Goal: Information Seeking & Learning: Learn about a topic

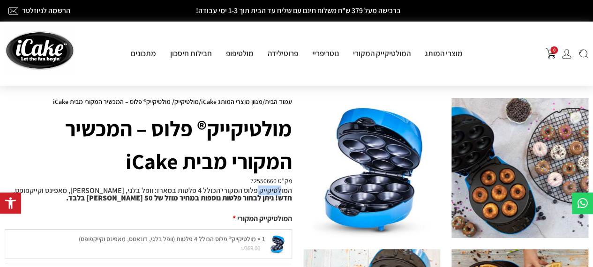
drag, startPoint x: 280, startPoint y: 190, endPoint x: 256, endPoint y: 192, distance: 23.5
click at [256, 192] on p "המולטיקייק פלוס המקורי הכולל 4 פלטות במארז: וופל בלגי, דונאטס, מאפינס וקייקפופס…" at bounding box center [148, 194] width 287 height 15
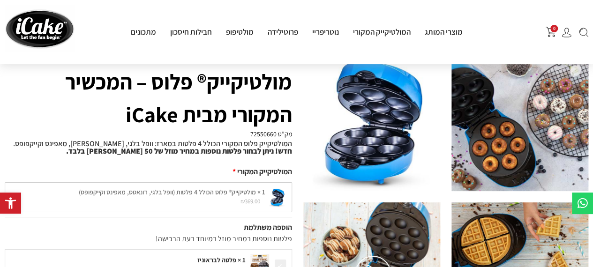
click at [127, 193] on div "1 × מולטיקייק® פלוס הכולל 4 פלטות (וופל בלגי, דונאטס, מאפינס וקייקפופס) ₪ 369.0…" at bounding box center [148, 197] width 287 height 30
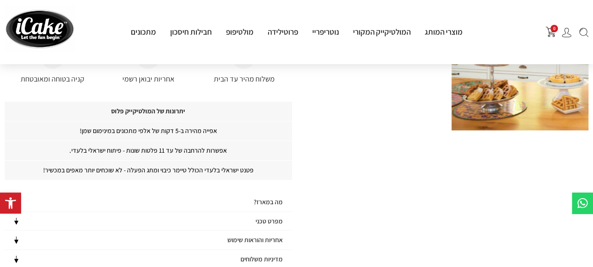
scroll to position [515, 0]
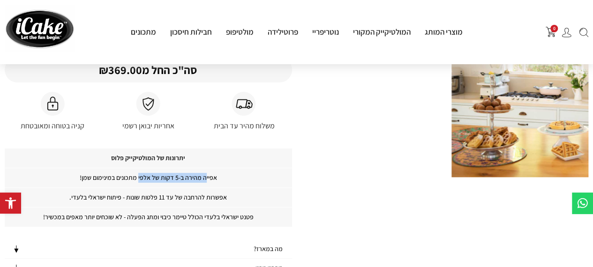
drag, startPoint x: 206, startPoint y: 175, endPoint x: 139, endPoint y: 173, distance: 67.0
click at [139, 173] on p "אפייה מהירה ב-5 דקות של אלפי מתכונים במינימום שמן!" at bounding box center [148, 178] width 287 height 20
drag, startPoint x: 117, startPoint y: 193, endPoint x: 95, endPoint y: 200, distance: 23.1
click at [98, 196] on p "אפשרות להרחבה של עד 11 פלטות שונות - פיתוח ישראלי בלעדי." at bounding box center [148, 197] width 287 height 20
drag, startPoint x: 85, startPoint y: 214, endPoint x: 31, endPoint y: 215, distance: 53.9
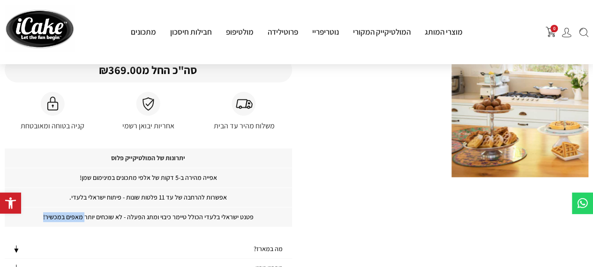
click at [31, 215] on p "פטנט ישראלי בלעדי הכולל טיימר כיבוי ומתג הפעלה - לא שוכחים יותר מאפים במכשיר!" at bounding box center [148, 217] width 287 height 20
drag, startPoint x: 191, startPoint y: 213, endPoint x: 52, endPoint y: 214, distance: 138.7
click at [52, 214] on p "פטנט ישראלי בלעדי הכולל טיימר כיבוי ומתג הפעלה - לא שוכחים יותר מאפים במכשיר!" at bounding box center [148, 217] width 287 height 20
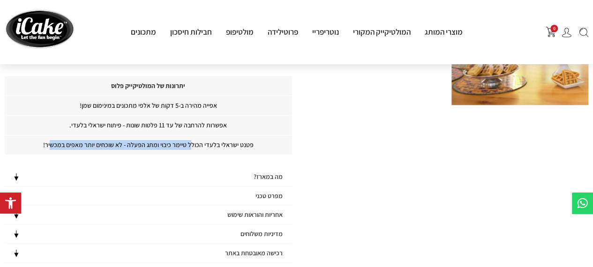
scroll to position [609, 0]
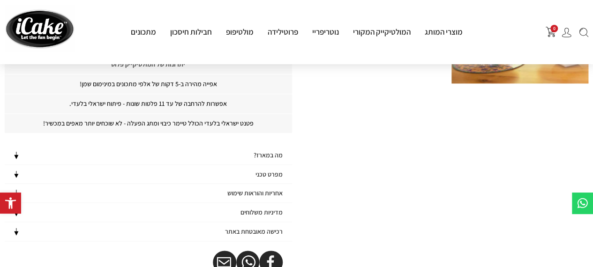
click at [262, 153] on h4 "מה במארז?" at bounding box center [268, 155] width 29 height 8
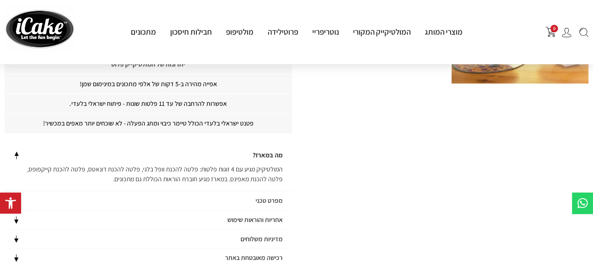
scroll to position [656, 0]
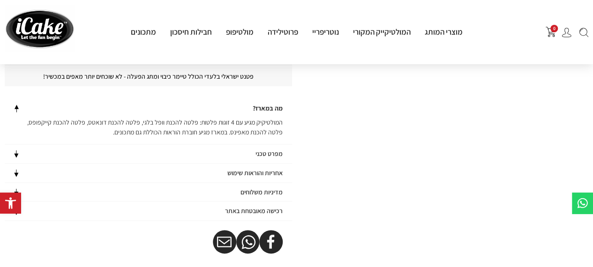
click at [272, 150] on h4 "מפרט טכני" at bounding box center [268, 154] width 27 height 8
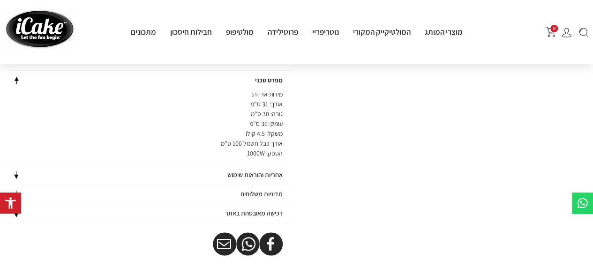
scroll to position [750, 0]
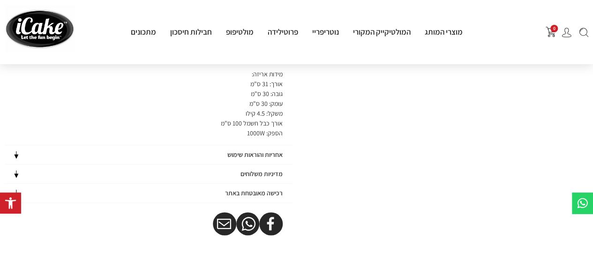
drag, startPoint x: 281, startPoint y: 130, endPoint x: 241, endPoint y: 131, distance: 40.3
click at [241, 131] on p "מידות אריזה: אורך: 31 ס"מ גובה: 30 ס"מ עומק: 30 ס"מ משקל: 4.5 קילו אורך כבל חשמ…" at bounding box center [148, 103] width 287 height 69
click at [256, 151] on h4 "אחריות והוראות שימוש" at bounding box center [254, 155] width 55 height 8
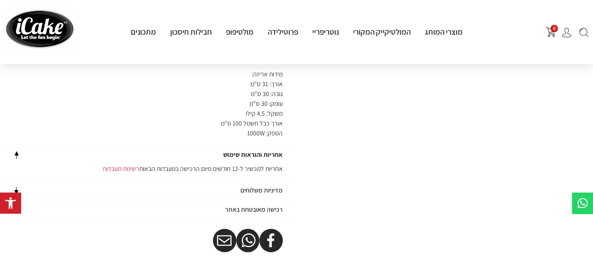
click at [272, 187] on h4 "מדיניות משלוחים" at bounding box center [261, 191] width 42 height 8
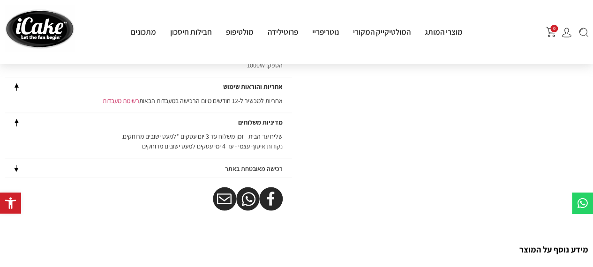
scroll to position [844, 0]
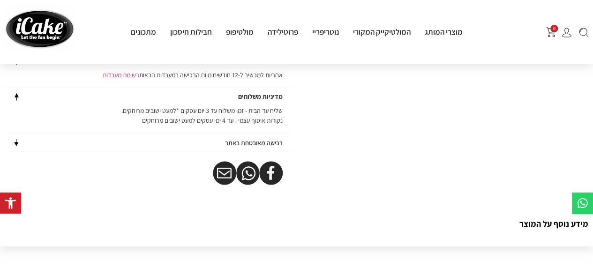
click at [275, 141] on h4 "רכישה מאובטחת באתר" at bounding box center [254, 143] width 58 height 8
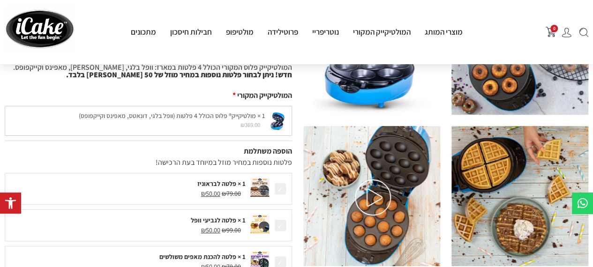
scroll to position [141, 0]
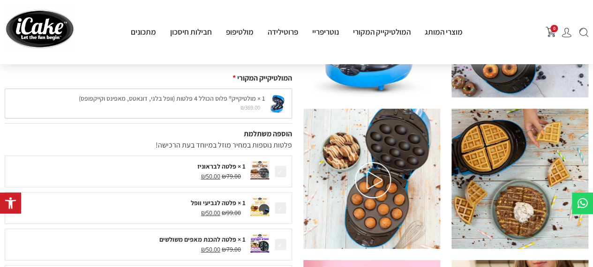
click at [371, 176] on img at bounding box center [373, 180] width 36 height 36
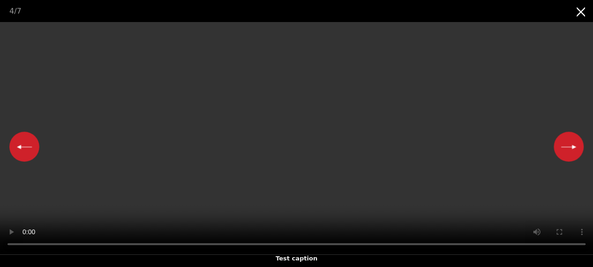
click at [163, 196] on video "Your browser does not support HTML5 video." at bounding box center [296, 138] width 593 height 232
click at [91, 250] on div "Test caption" at bounding box center [296, 258] width 593 height 17
click at [441, 164] on video "Your browser does not support HTML5 video." at bounding box center [296, 138] width 593 height 232
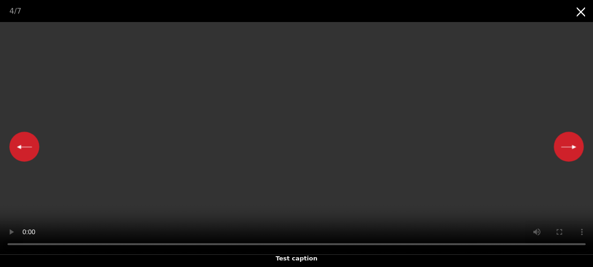
click at [357, 251] on div "Test caption" at bounding box center [296, 258] width 593 height 17
click at [472, 252] on div "Test caption" at bounding box center [296, 258] width 593 height 17
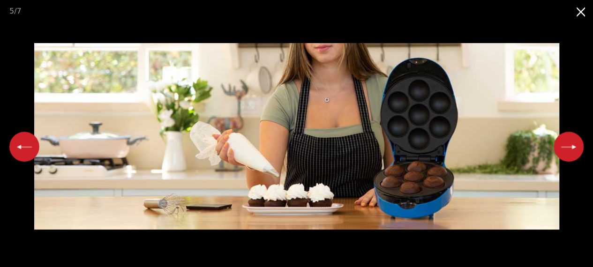
click at [576, 145] on button "Next slide" at bounding box center [568, 147] width 30 height 30
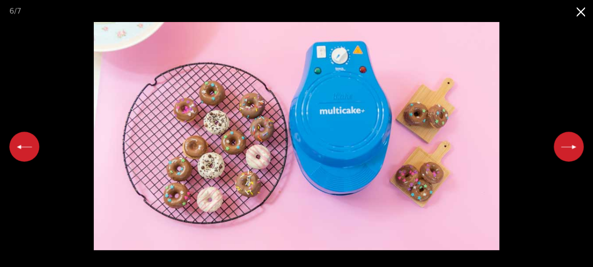
click at [576, 143] on button "Next slide" at bounding box center [568, 147] width 30 height 30
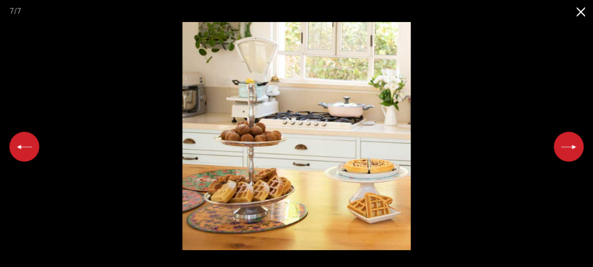
click at [22, 149] on button "Previous slide" at bounding box center [24, 147] width 30 height 30
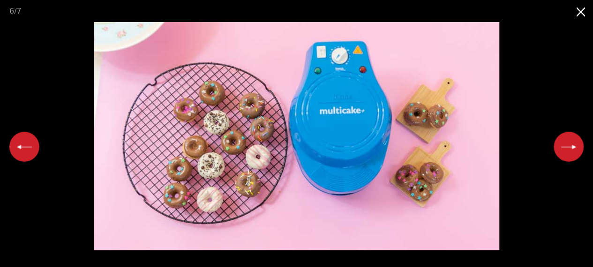
click at [573, 147] on button "Next slide" at bounding box center [568, 147] width 30 height 30
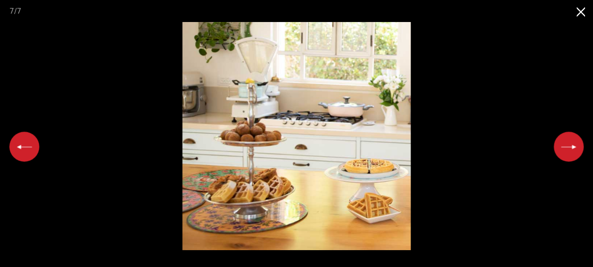
click at [573, 144] on button "Next slide" at bounding box center [568, 147] width 30 height 30
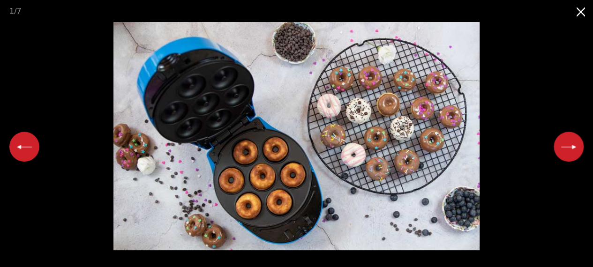
click at [573, 143] on button "Next slide" at bounding box center [568, 147] width 30 height 30
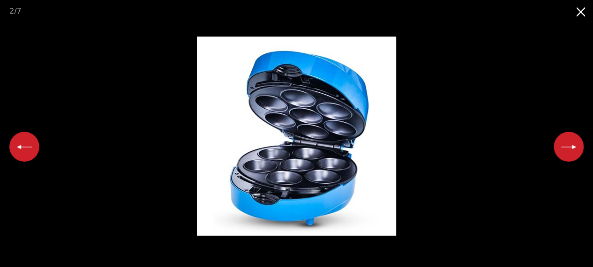
click at [573, 143] on button "Next slide" at bounding box center [568, 147] width 30 height 30
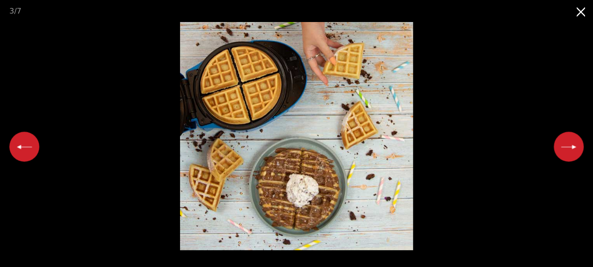
click at [573, 143] on button "Next slide" at bounding box center [568, 147] width 30 height 30
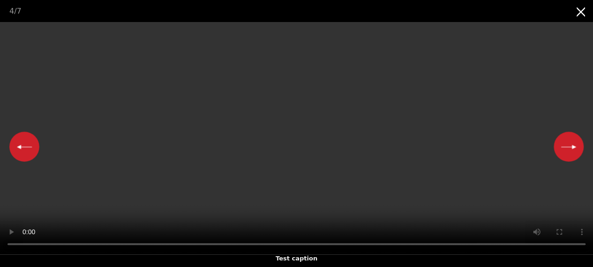
click at [569, 147] on button "Next slide" at bounding box center [568, 147] width 30 height 30
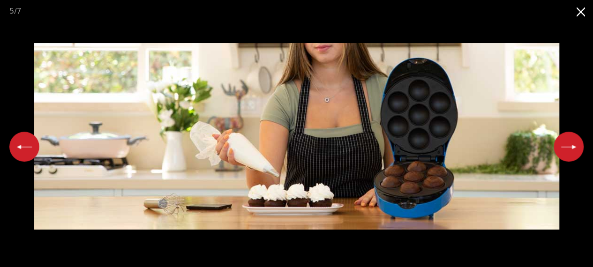
click at [582, 13] on button "Close gallery" at bounding box center [580, 11] width 23 height 22
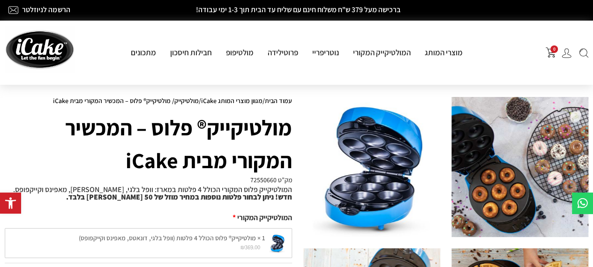
scroll to position [0, 0]
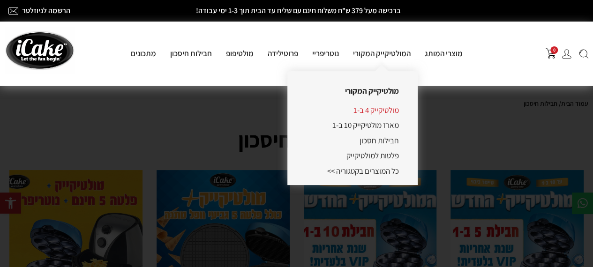
click at [387, 110] on link "מולטיקייק 4 ב-1" at bounding box center [375, 110] width 45 height 10
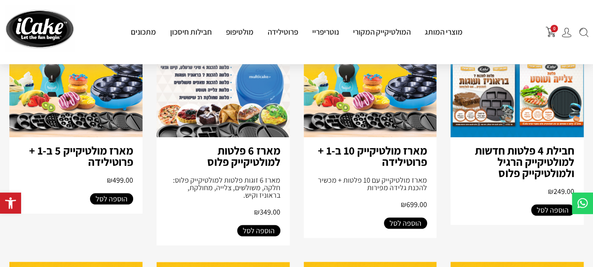
scroll to position [797, 0]
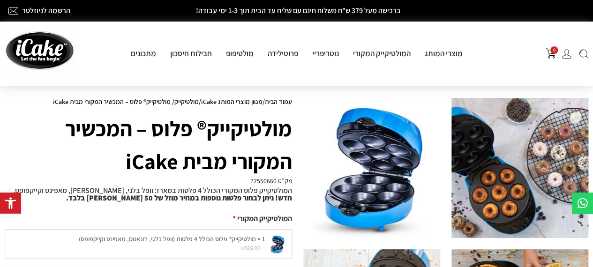
click at [180, 102] on link "מולטיקייק" at bounding box center [186, 101] width 24 height 8
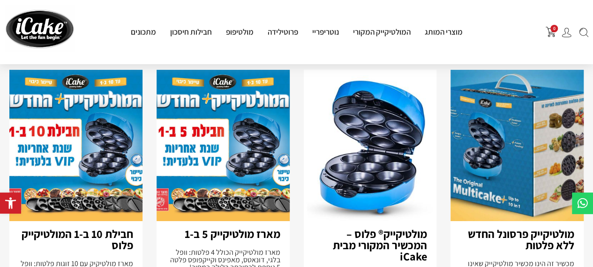
scroll to position [94, 0]
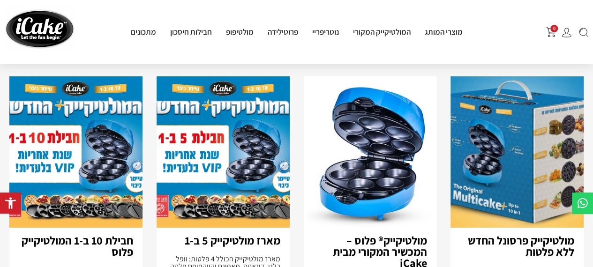
click at [390, 162] on img at bounding box center [370, 151] width 133 height 151
click at [385, 181] on img at bounding box center [370, 151] width 133 height 151
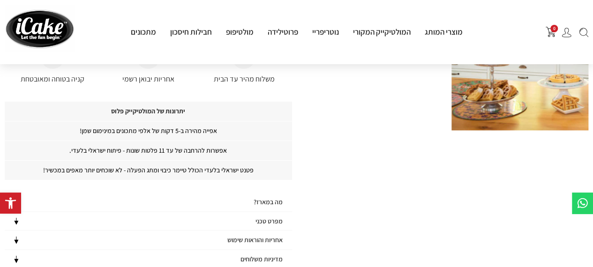
scroll to position [609, 0]
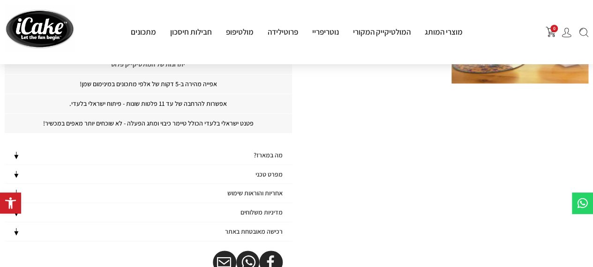
click at [257, 171] on h4 "מפרט טכני" at bounding box center [268, 175] width 27 height 8
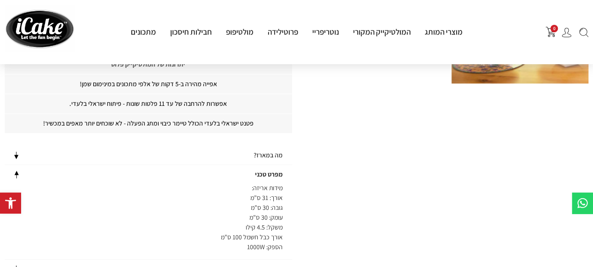
click at [262, 147] on div "מה במארז?" at bounding box center [148, 155] width 287 height 19
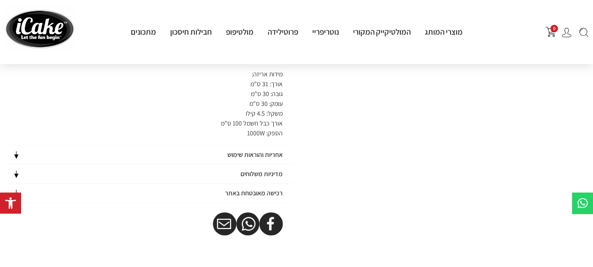
scroll to position [797, 0]
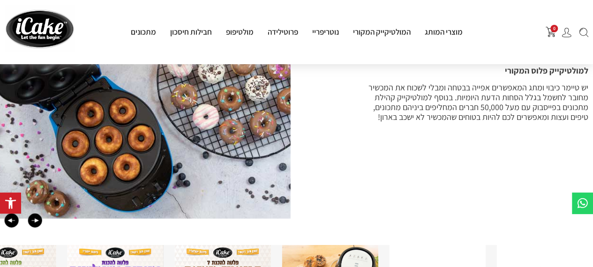
scroll to position [1265, 0]
